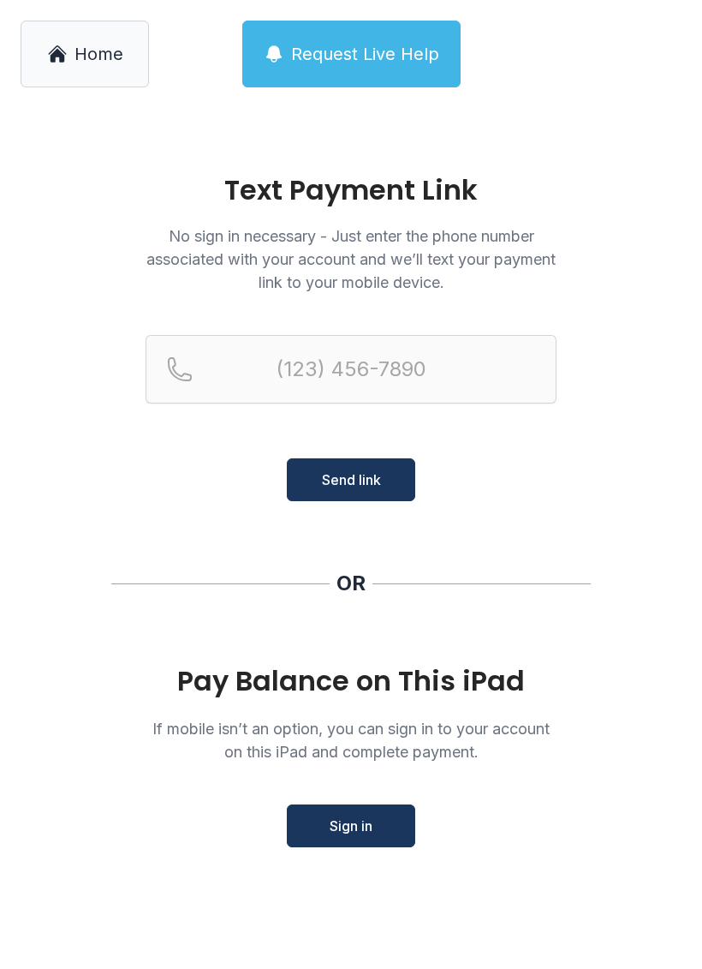
click at [349, 827] on span "Sign in" at bounding box center [351, 826] width 43 height 21
click at [349, 825] on span "Sign in" at bounding box center [351, 826] width 43 height 21
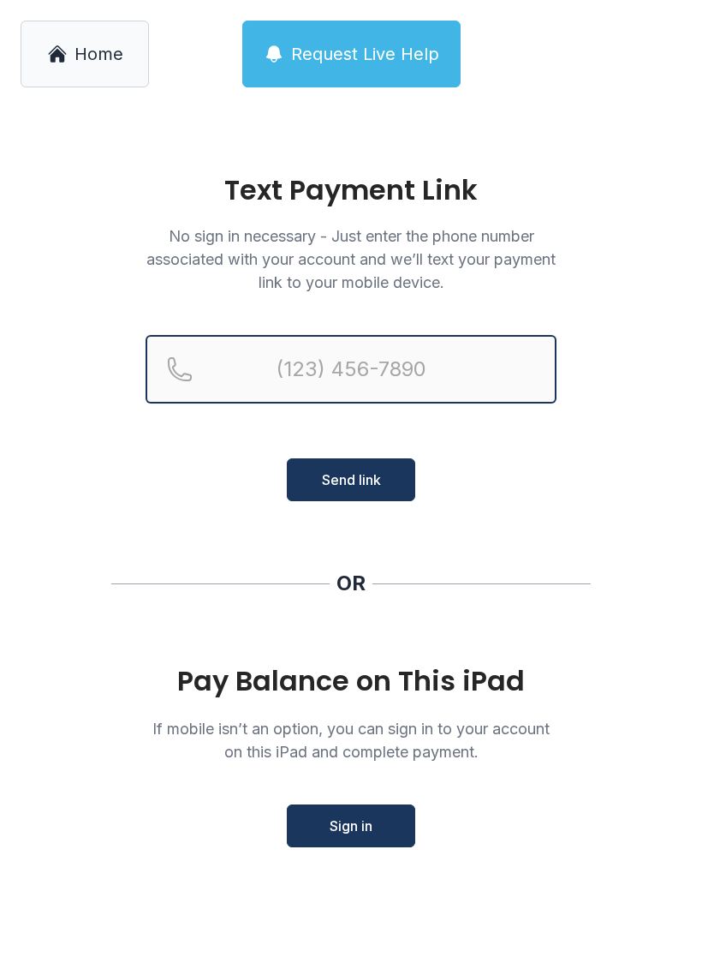
click at [383, 361] on input "Reservation phone number" at bounding box center [351, 369] width 411 height 69
type input "[PHONE_NUMBER]"
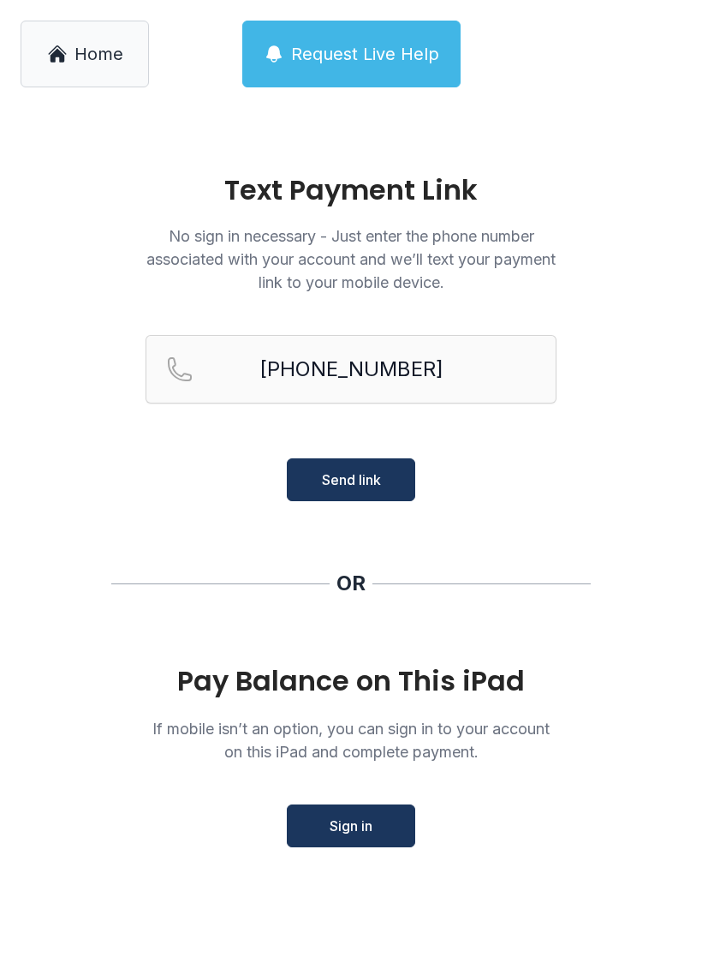
click at [378, 475] on span "Send link" at bounding box center [351, 479] width 59 height 21
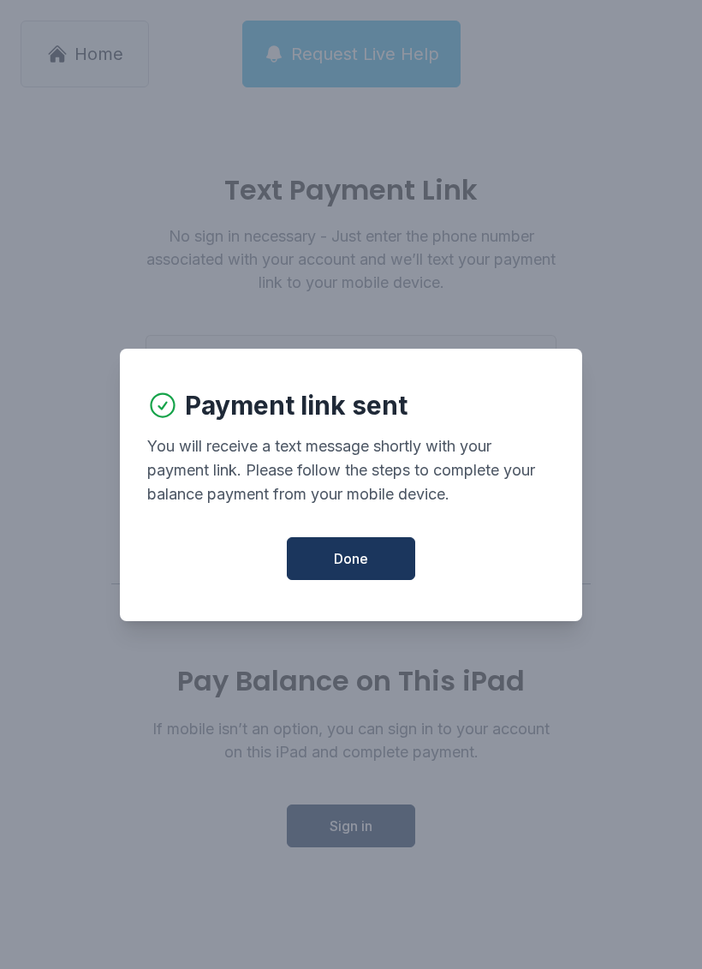
click at [356, 559] on span "Done" at bounding box center [351, 558] width 34 height 21
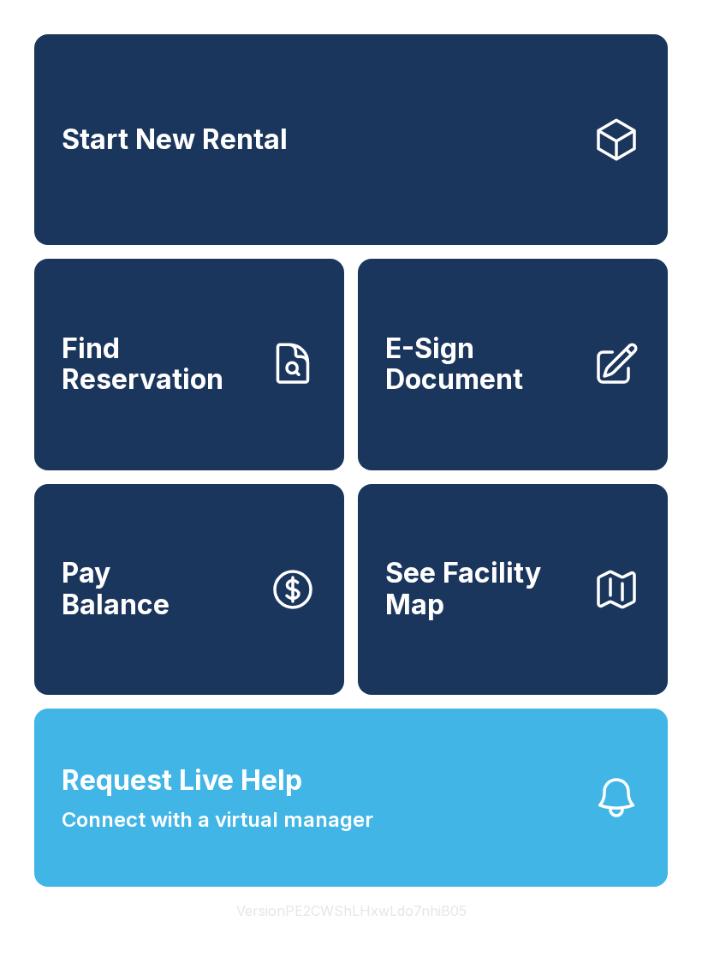
click at [277, 613] on icon at bounding box center [293, 589] width 48 height 48
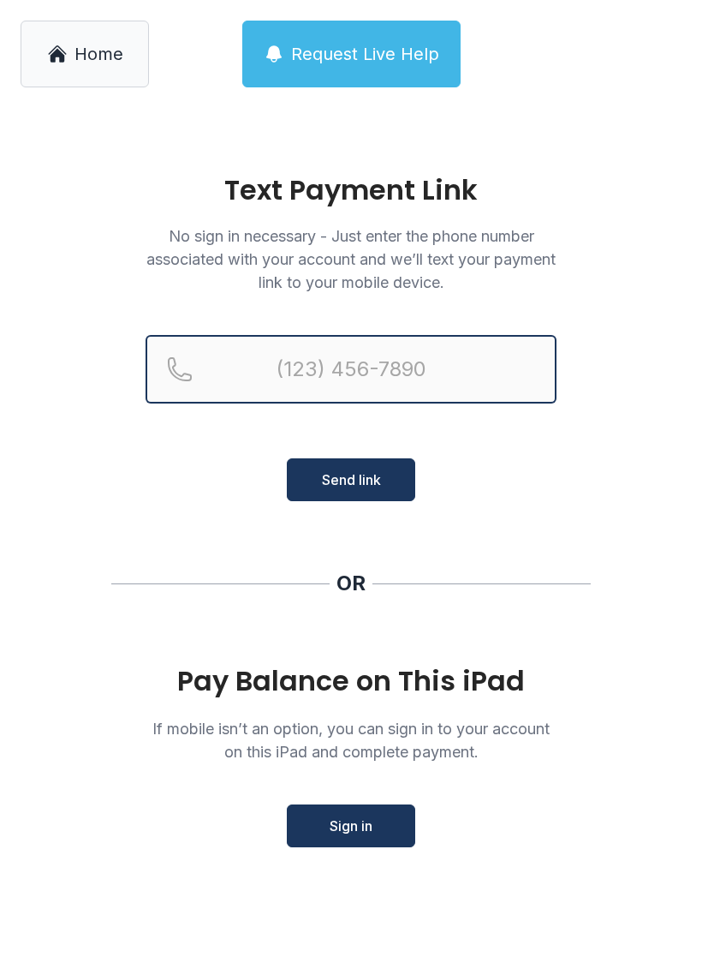
click at [338, 373] on input "Reservation phone number" at bounding box center [351, 369] width 411 height 69
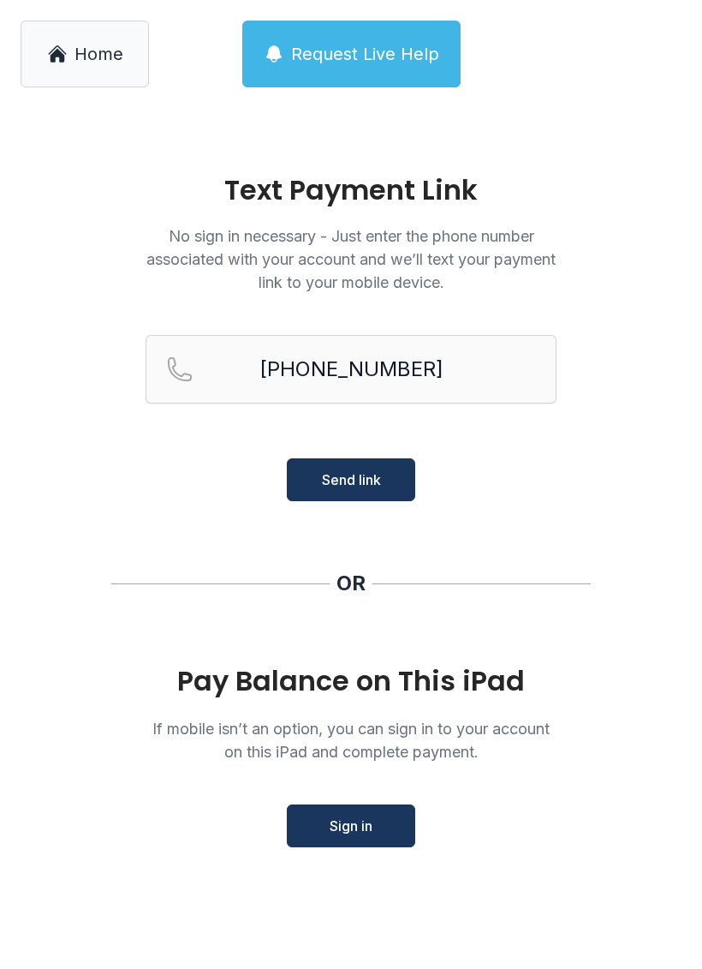
click at [369, 486] on span "Send link" at bounding box center [351, 479] width 59 height 21
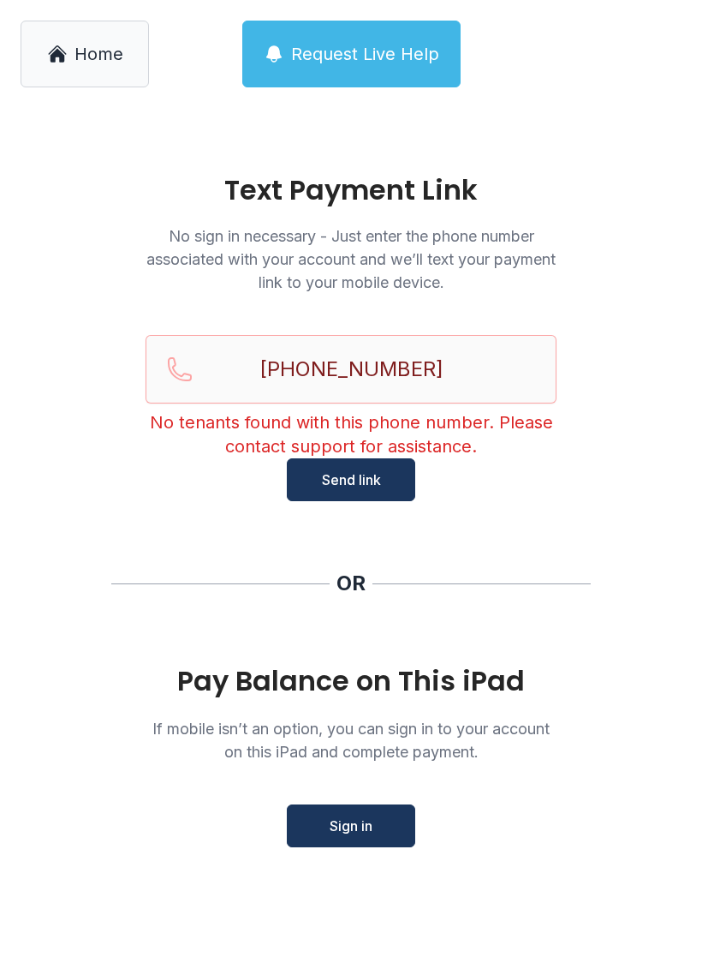
click at [388, 469] on button "Send link" at bounding box center [351, 479] width 128 height 43
click at [291, 367] on input "[PHONE_NUMBER]" at bounding box center [351, 369] width 411 height 69
click at [534, 541] on main "Text Payment Link No sign in necessary - Just enter the phone number associated…" at bounding box center [351, 538] width 702 height 861
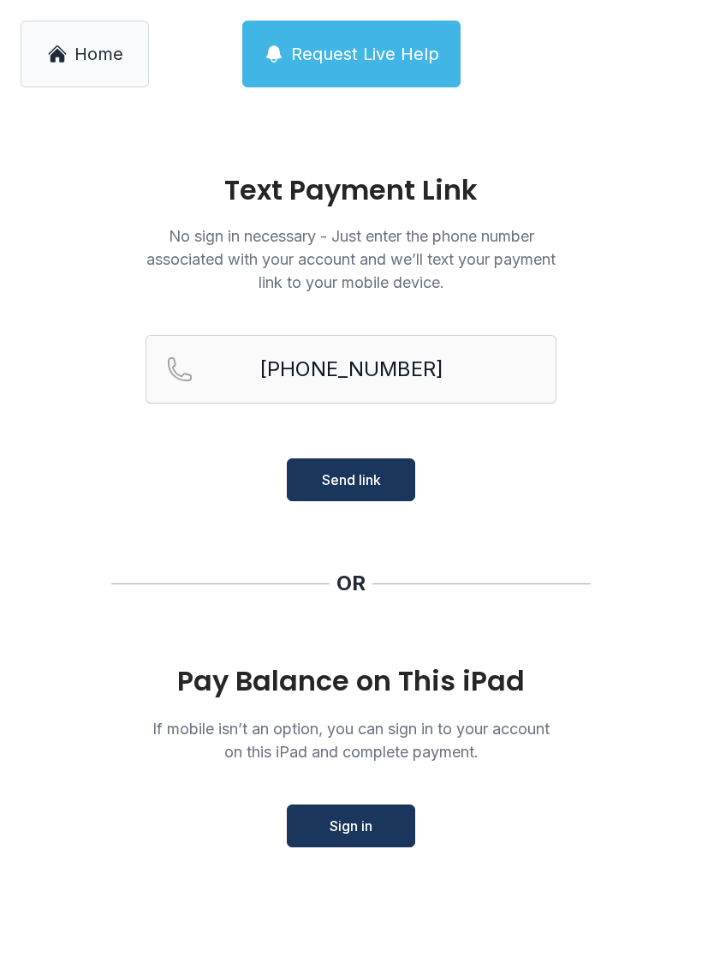
click at [367, 830] on span "Sign in" at bounding box center [351, 826] width 43 height 21
click at [457, 358] on input "[PHONE_NUMBER]" at bounding box center [351, 369] width 411 height 69
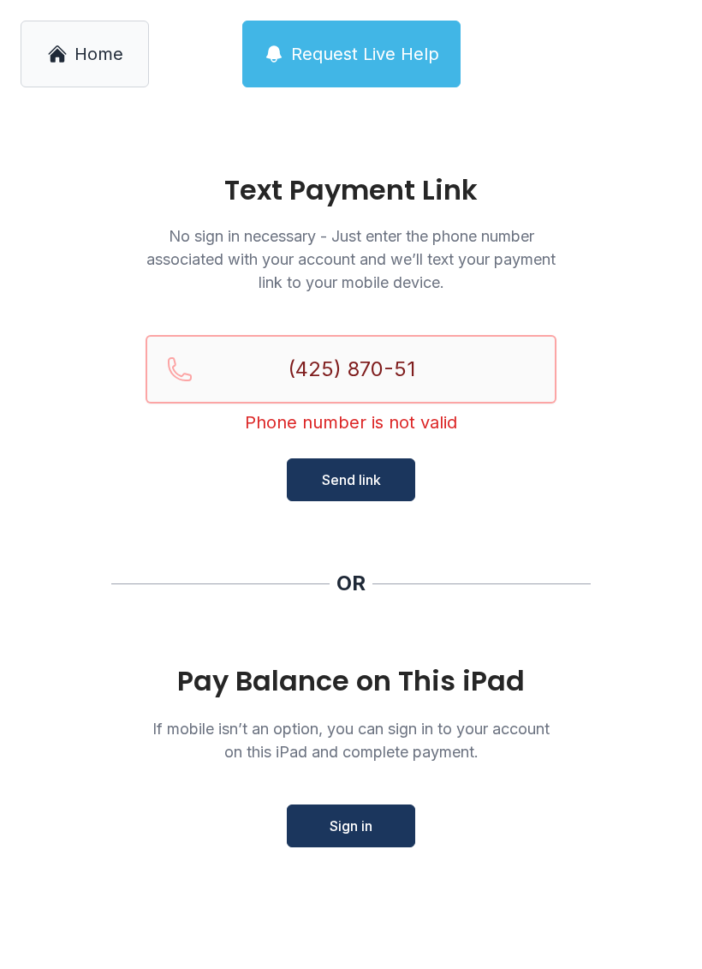
type input "(425) 870-51"
click at [566, 243] on main "Text Payment Link No sign in necessary - Just enter the phone number associated…" at bounding box center [351, 538] width 702 height 861
click at [92, 34] on link "Home" at bounding box center [85, 54] width 128 height 67
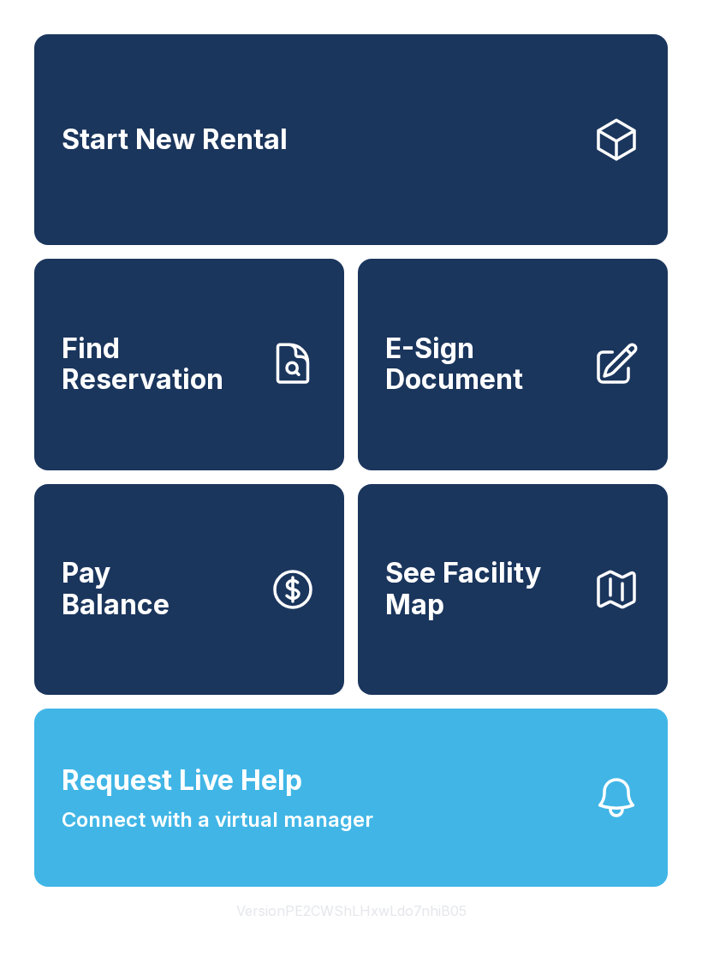
click at [279, 613] on icon at bounding box center [293, 589] width 48 height 48
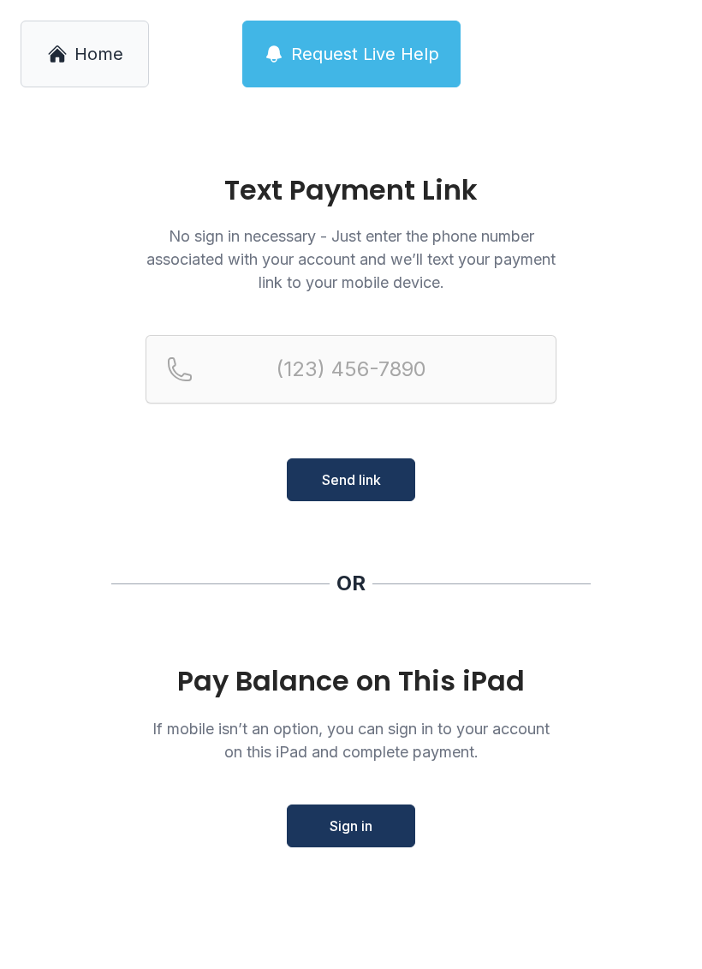
click at [346, 824] on span "Sign in" at bounding box center [351, 826] width 43 height 21
click at [85, 61] on span "Home" at bounding box center [99, 54] width 49 height 24
